Goal: Task Accomplishment & Management: Manage account settings

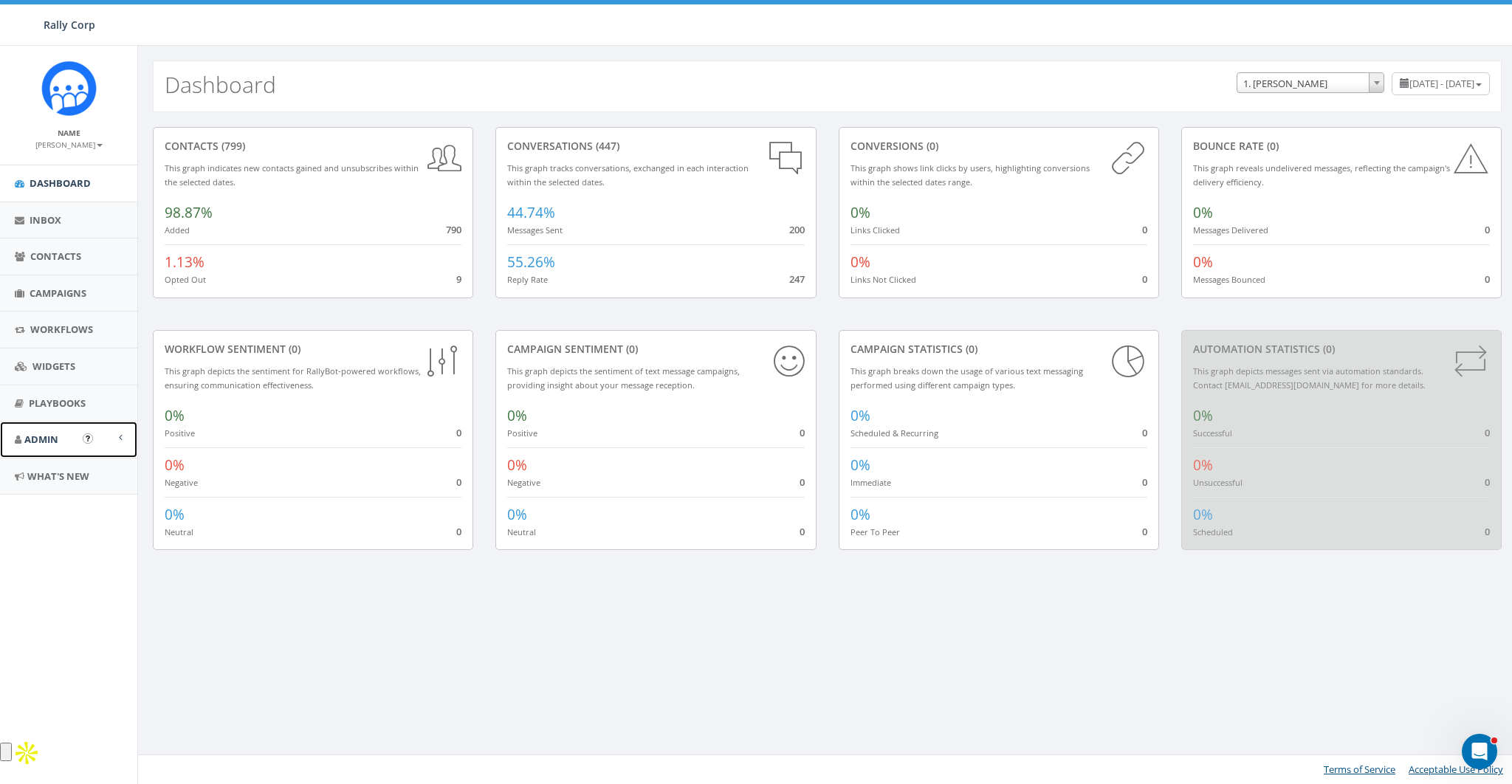
click at [33, 444] on span "Admin" at bounding box center [41, 439] width 34 height 14
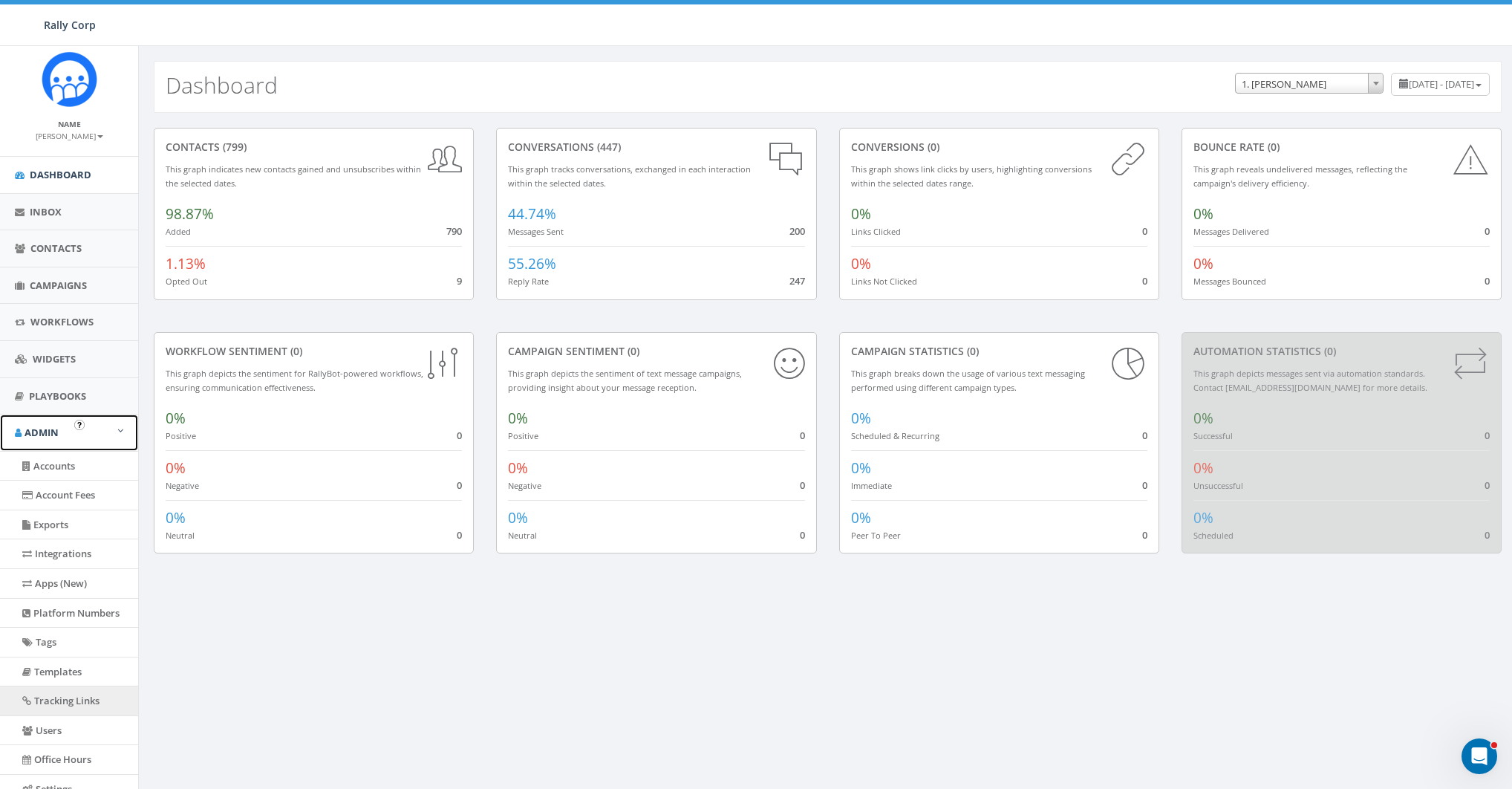
scroll to position [22, 0]
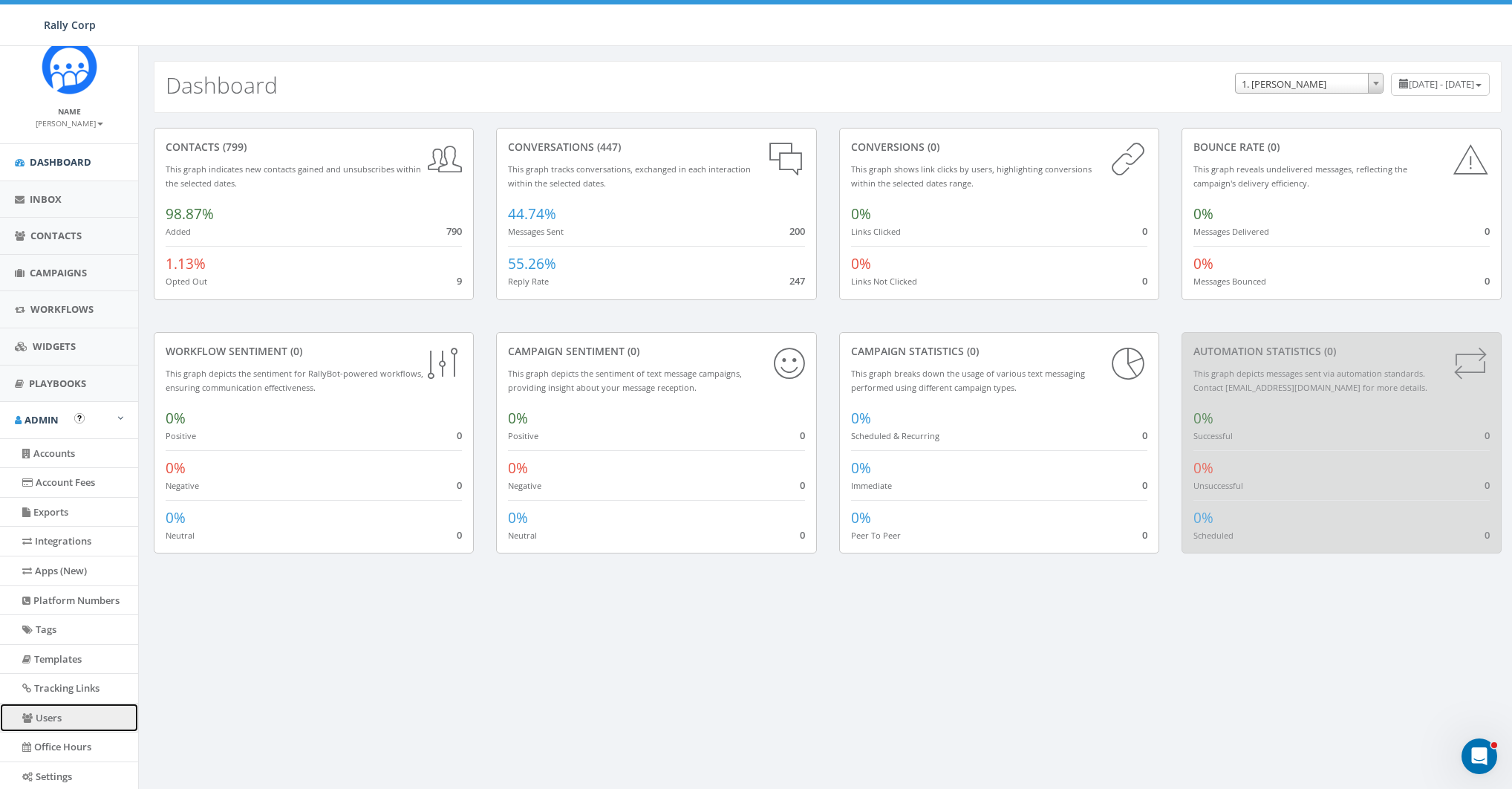
click at [44, 712] on link "Users" at bounding box center [69, 718] width 138 height 29
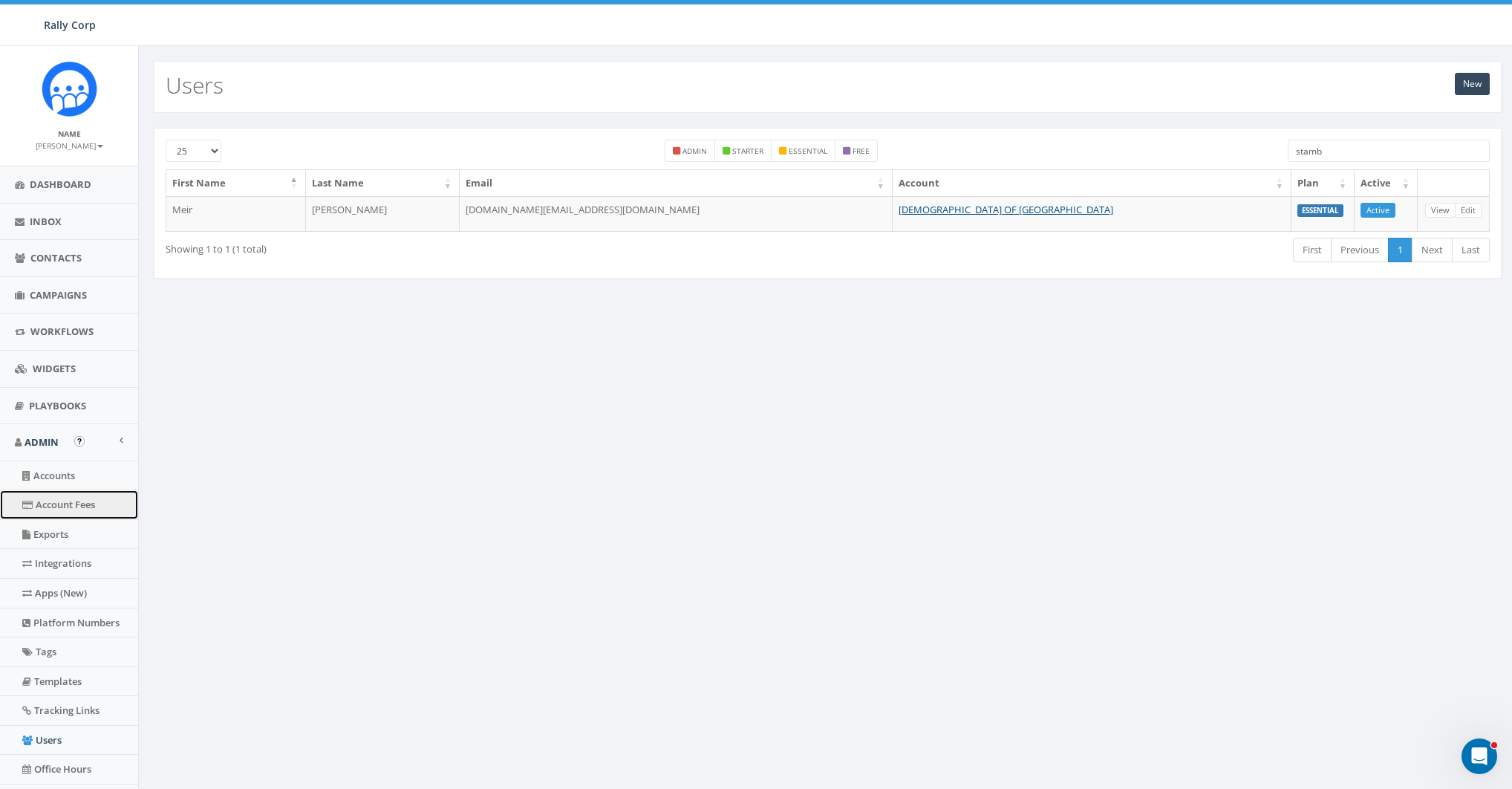
click at [55, 509] on link "Account Fees" at bounding box center [69, 505] width 138 height 29
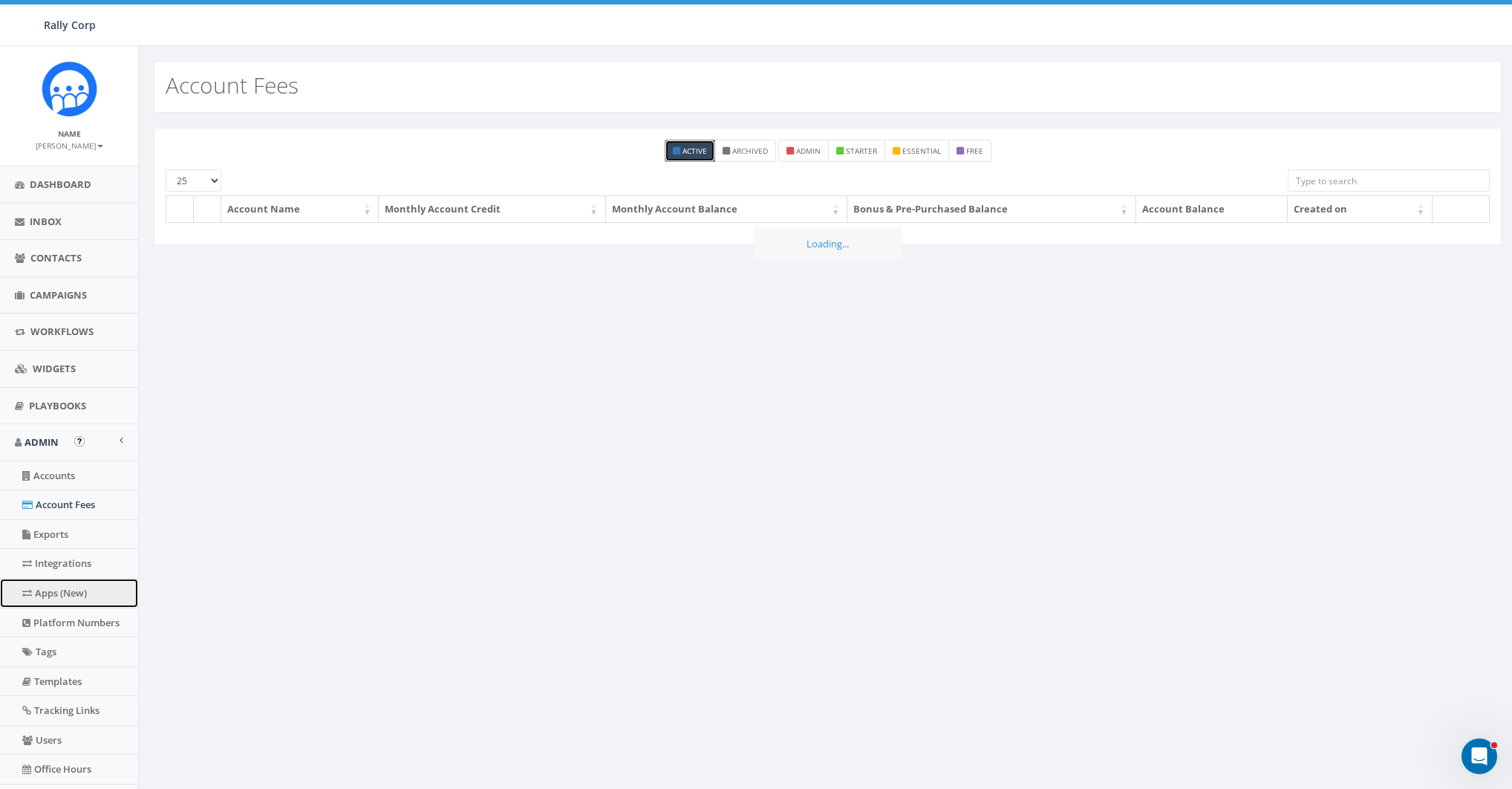
click at [56, 597] on link "Apps (New)" at bounding box center [69, 593] width 138 height 29
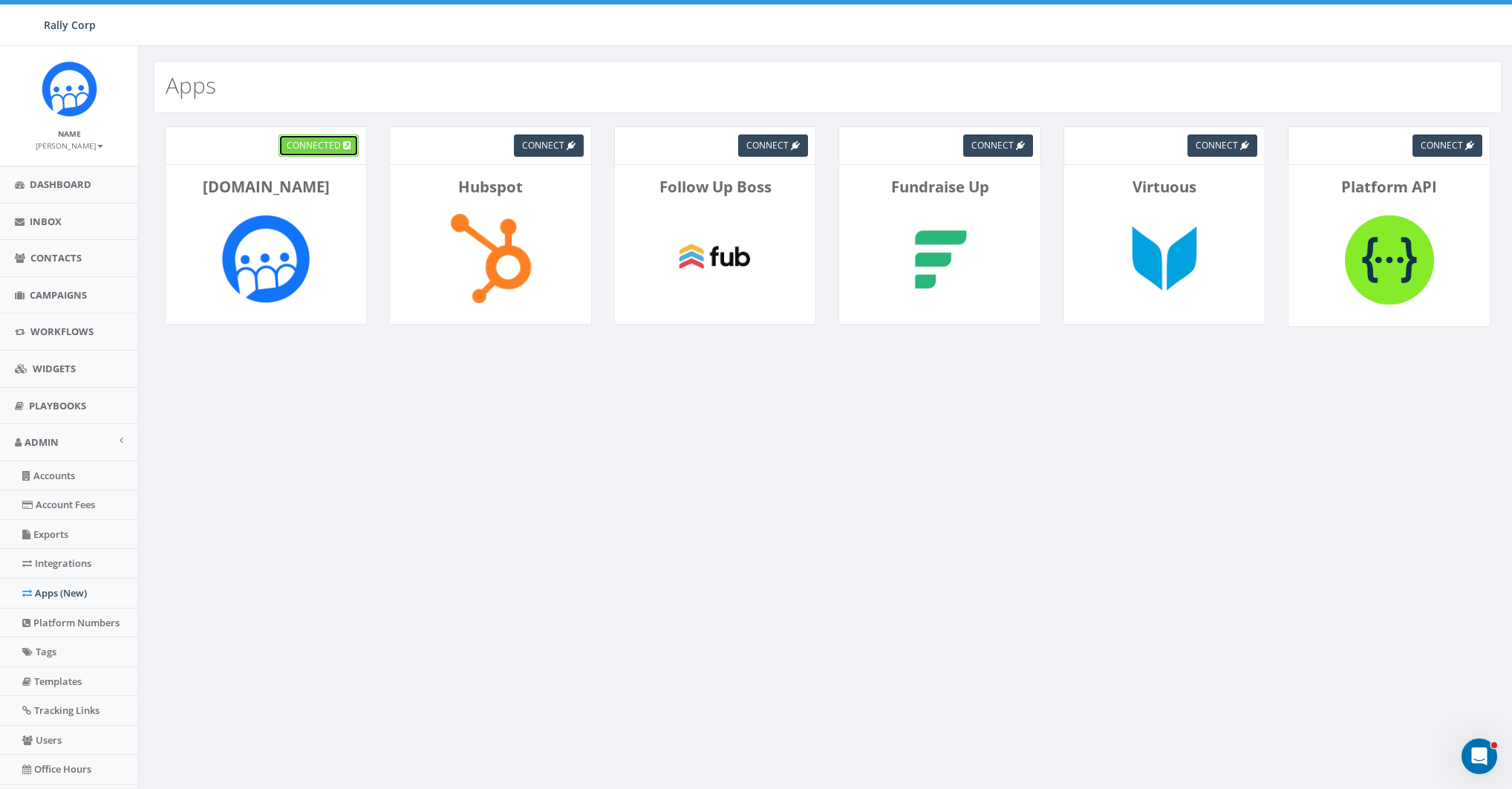
click at [294, 153] on link "connected" at bounding box center [319, 146] width 81 height 22
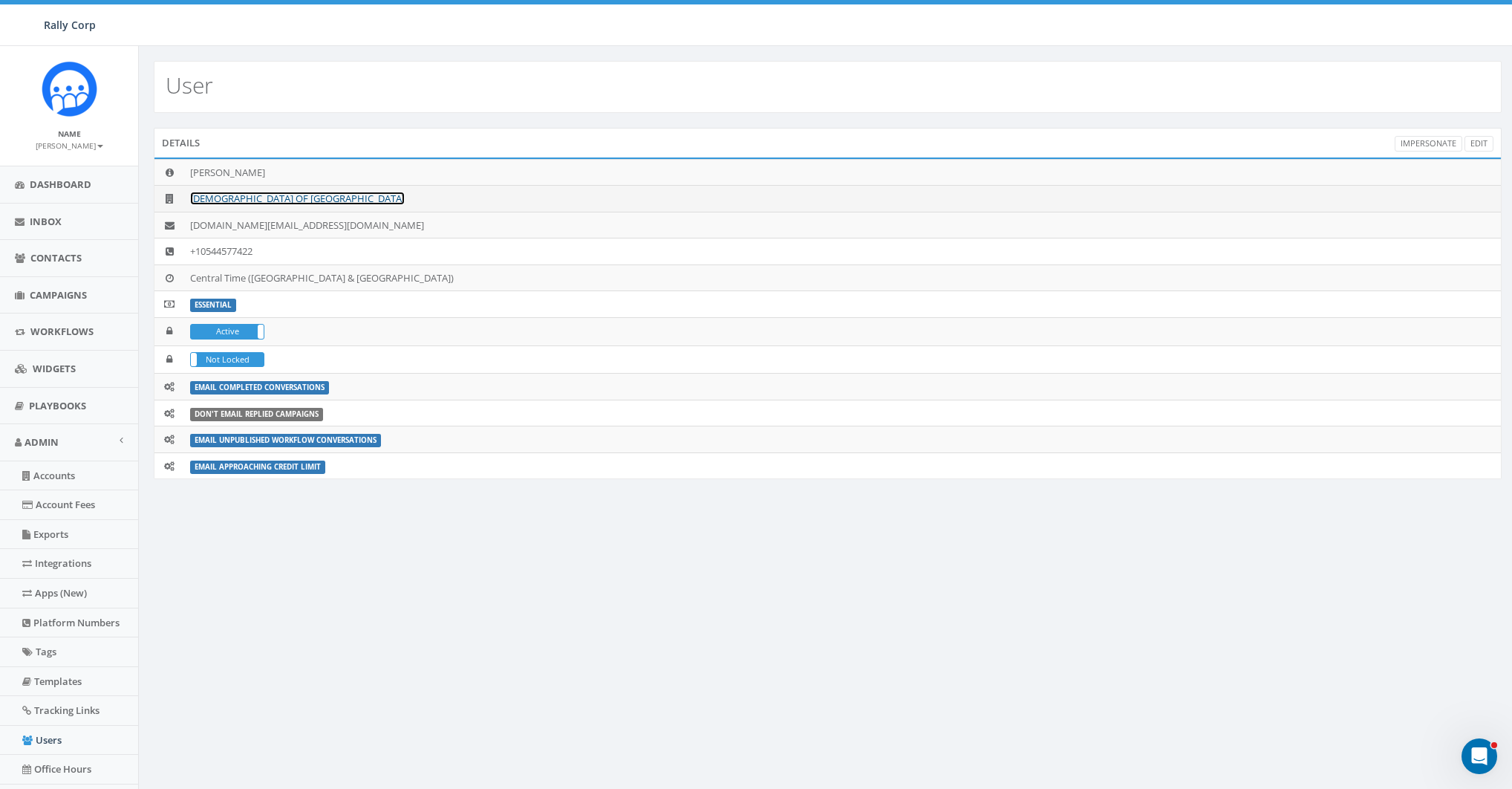
click at [243, 194] on link "CHABAD OF POLAND" at bounding box center [297, 198] width 215 height 14
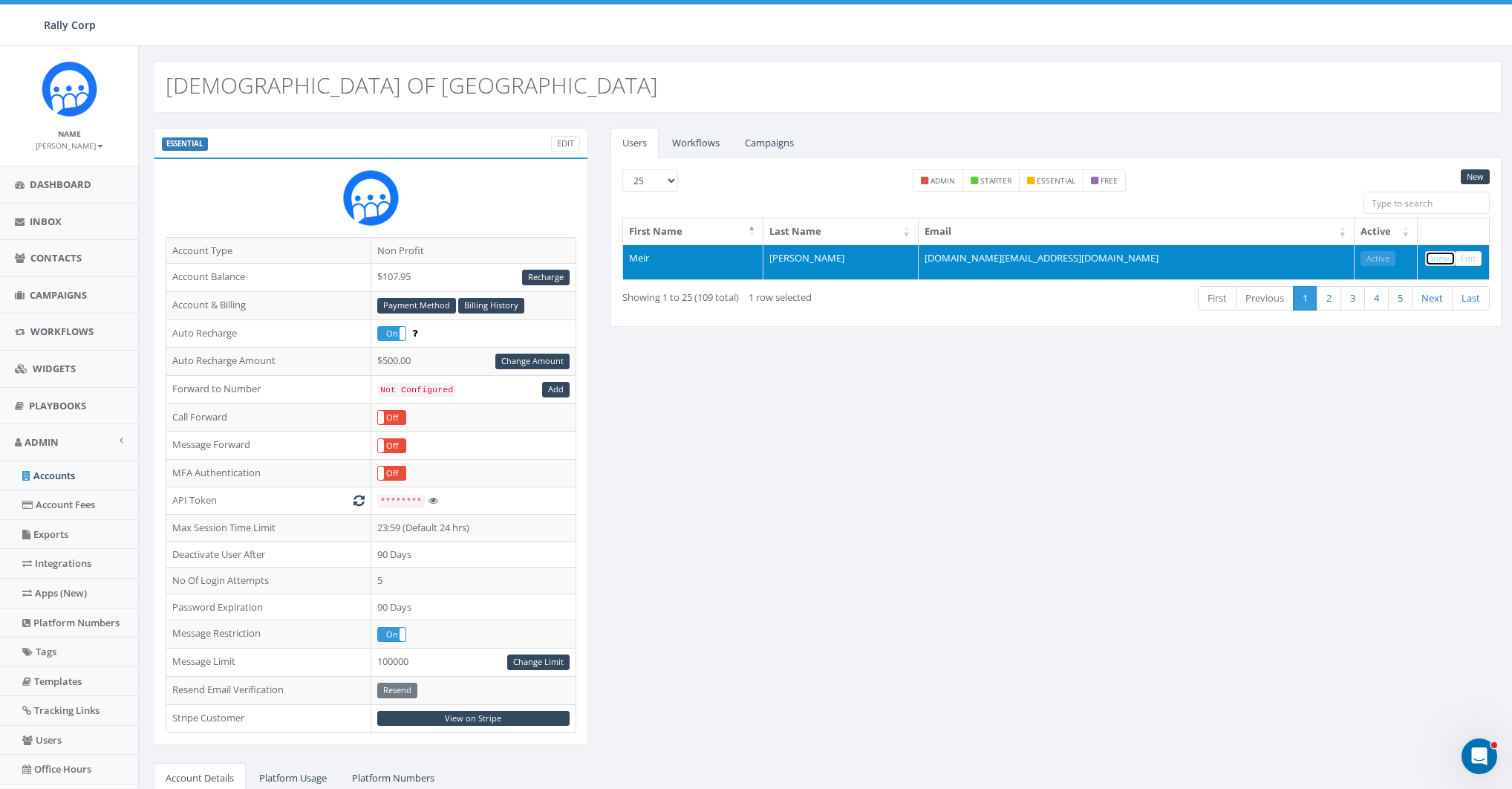
click at [1444, 256] on link "View" at bounding box center [1440, 258] width 30 height 16
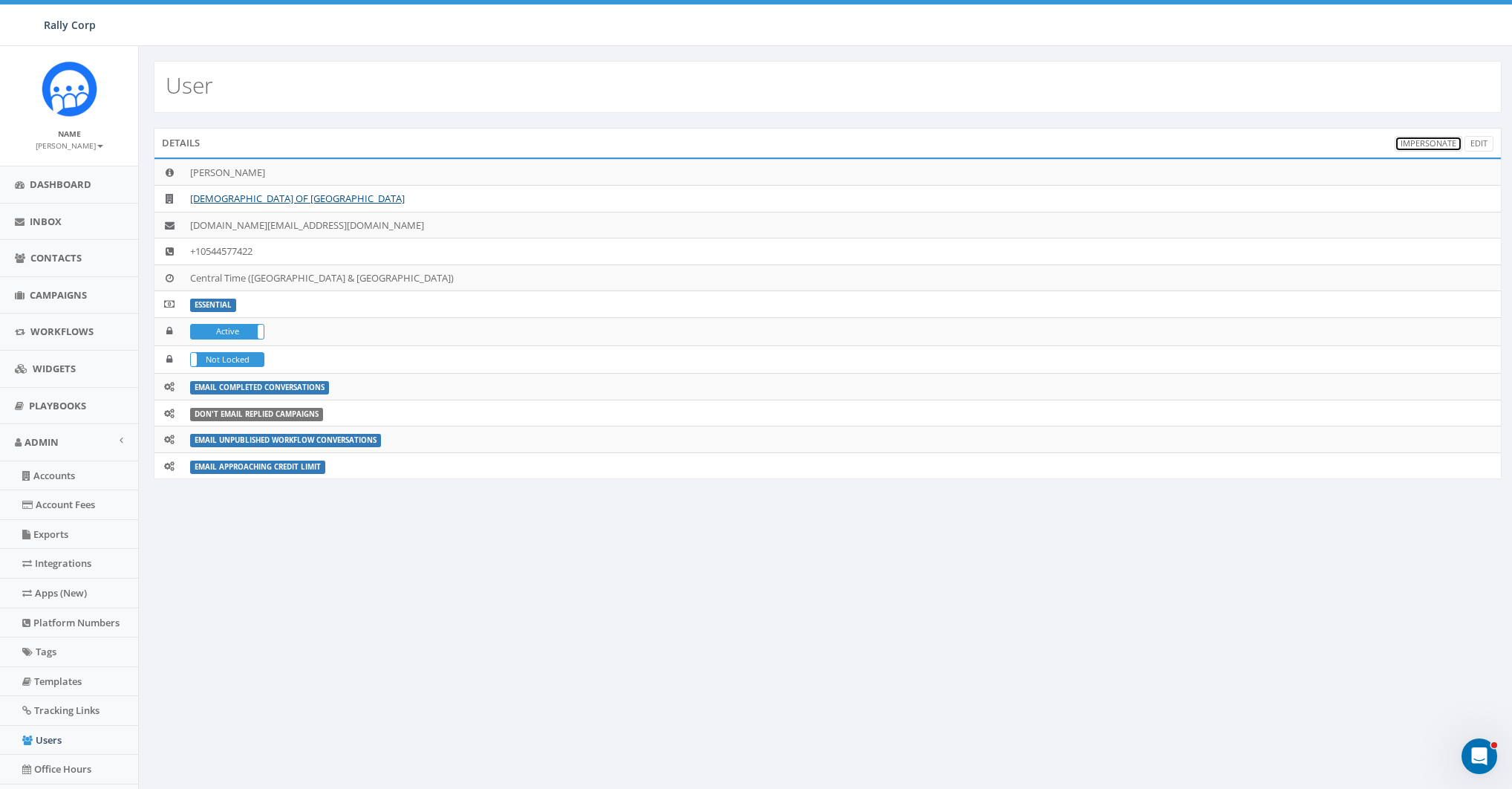
click at [1420, 143] on link "Impersonate" at bounding box center [1429, 144] width 68 height 16
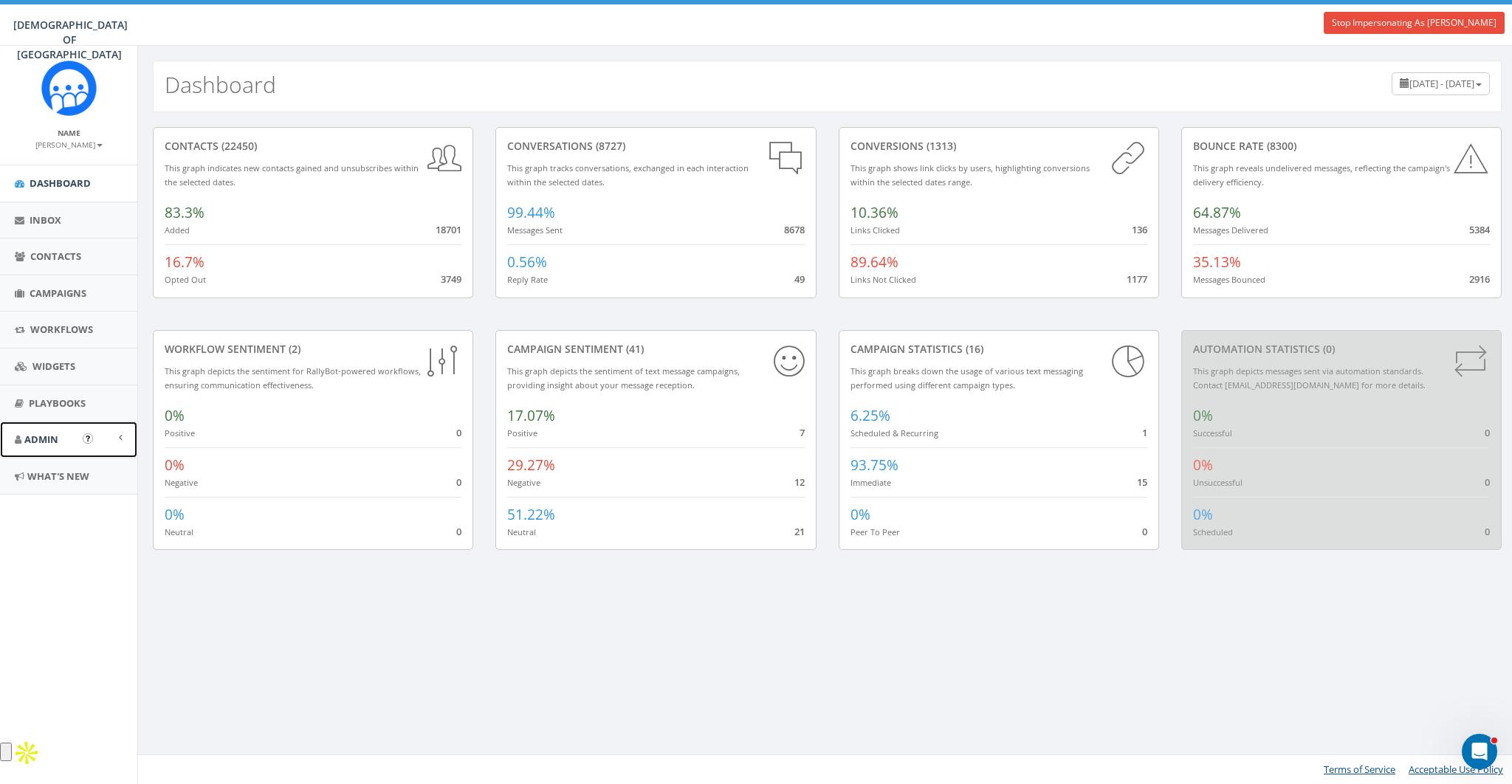
click at [37, 449] on link "Admin" at bounding box center [68, 439] width 137 height 36
